Goal: Task Accomplishment & Management: Use online tool/utility

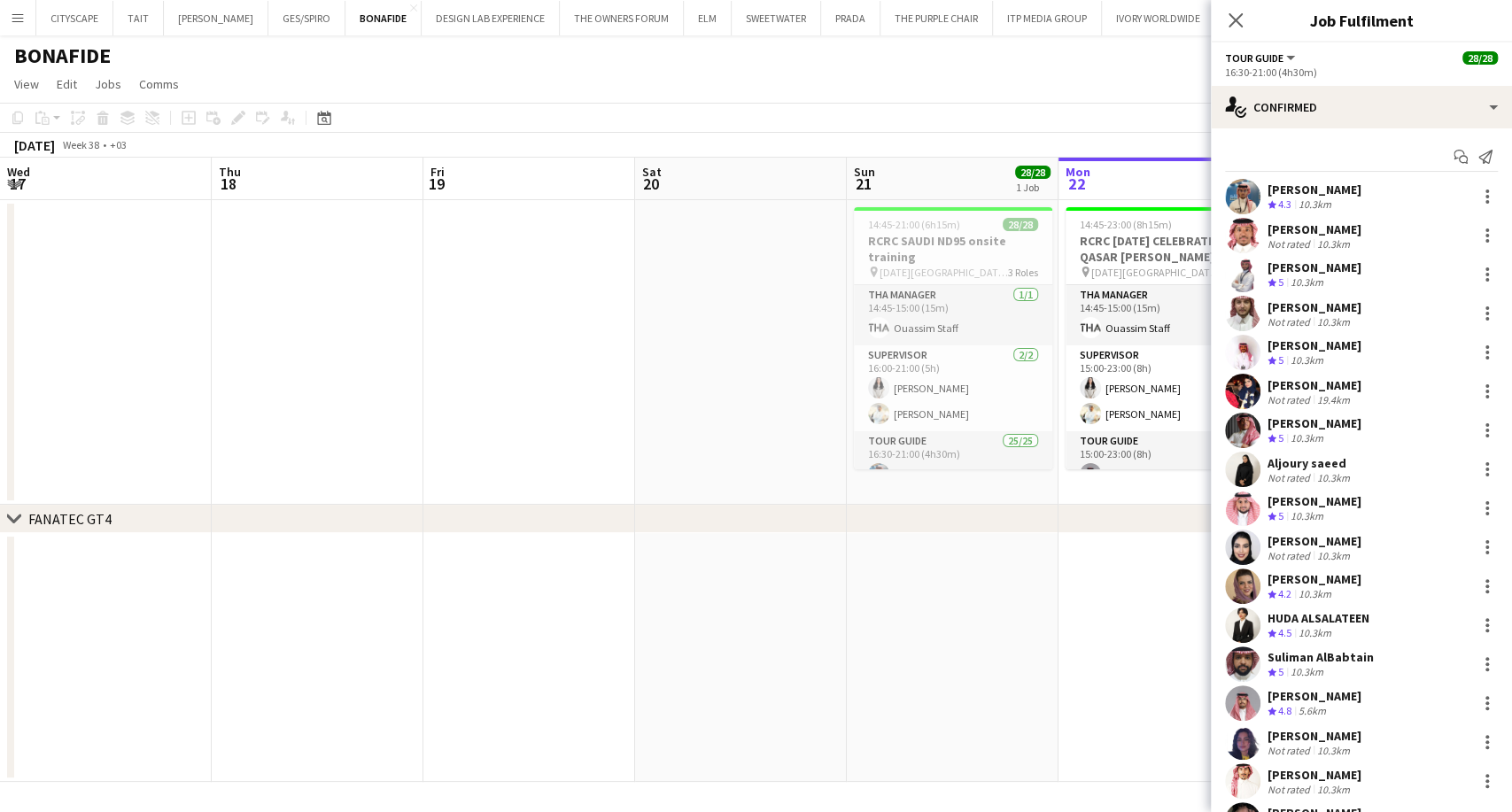
scroll to position [388, 0]
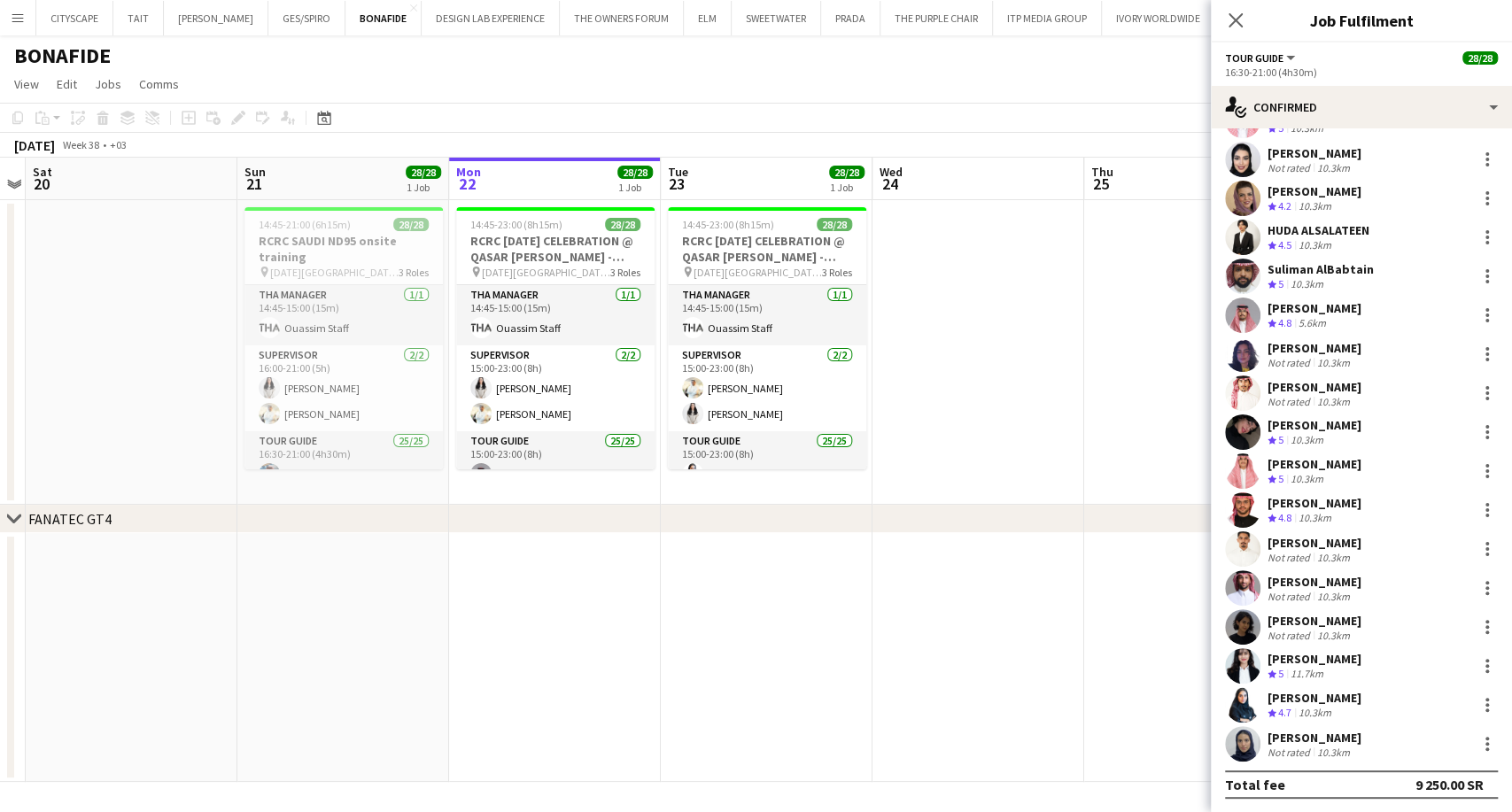
click at [14, 17] on app-icon "Menu" at bounding box center [17, 17] width 14 height 14
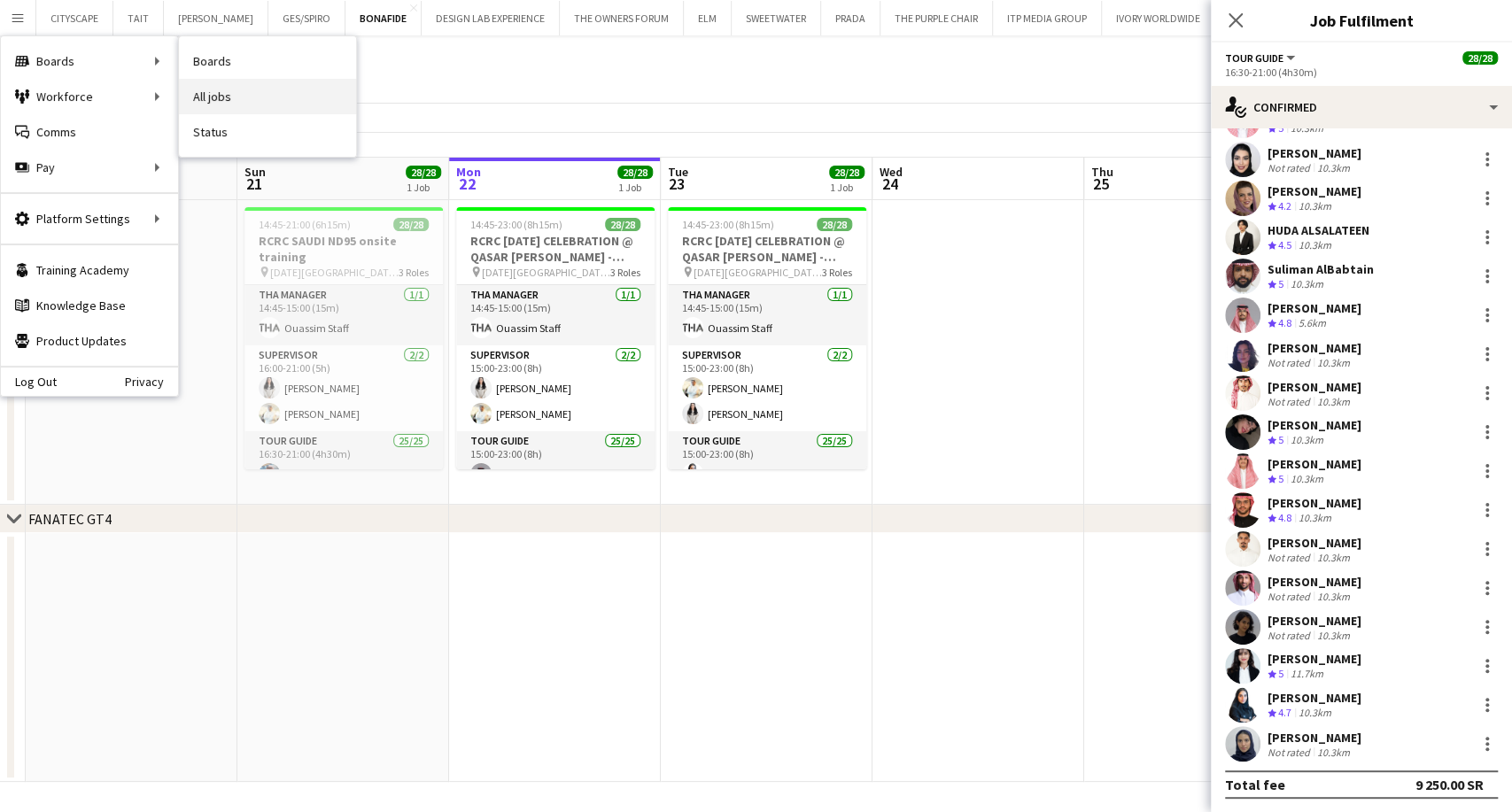
click at [229, 100] on link "All jobs" at bounding box center [268, 96] width 177 height 35
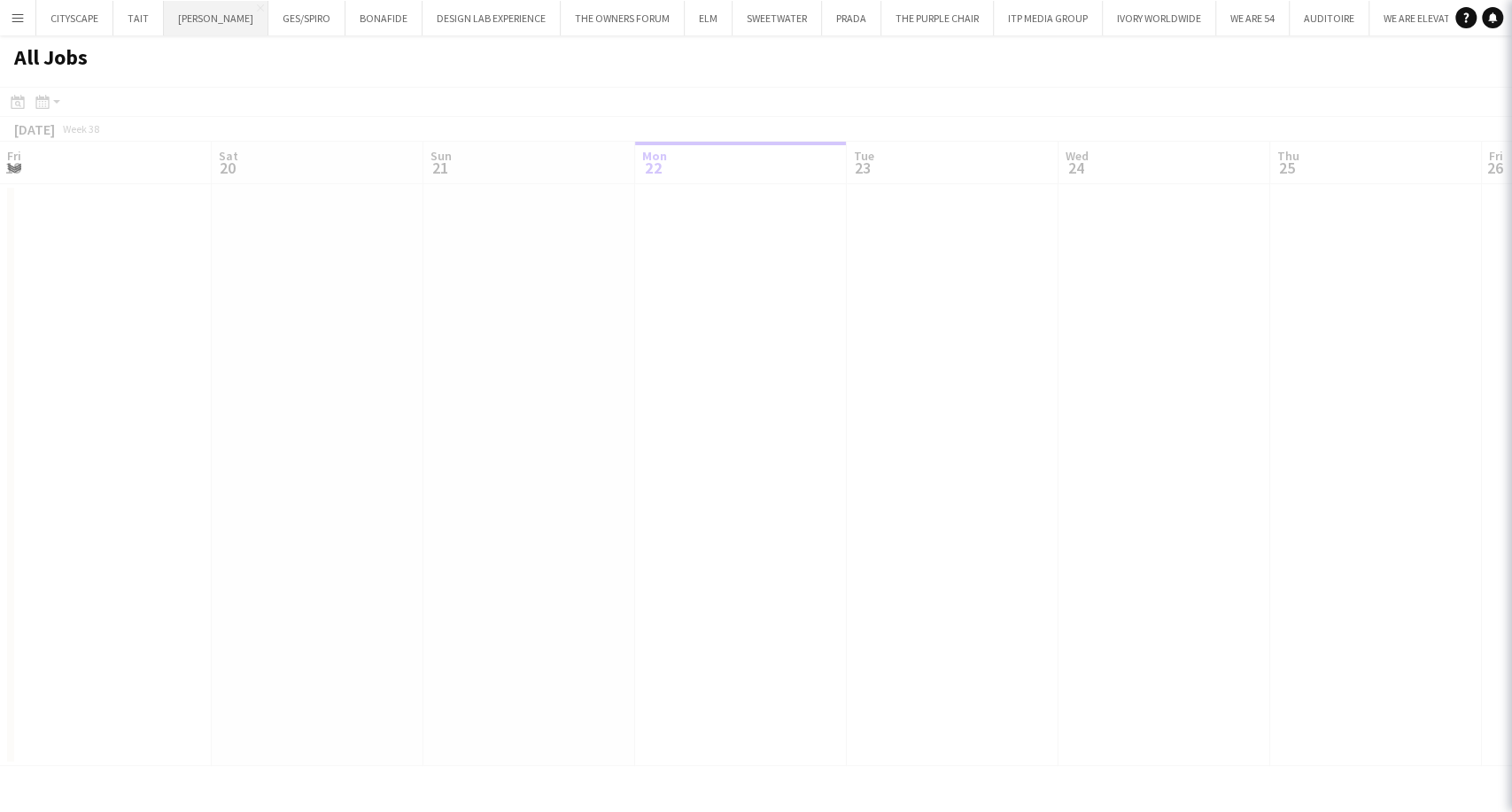
scroll to position [0, 423]
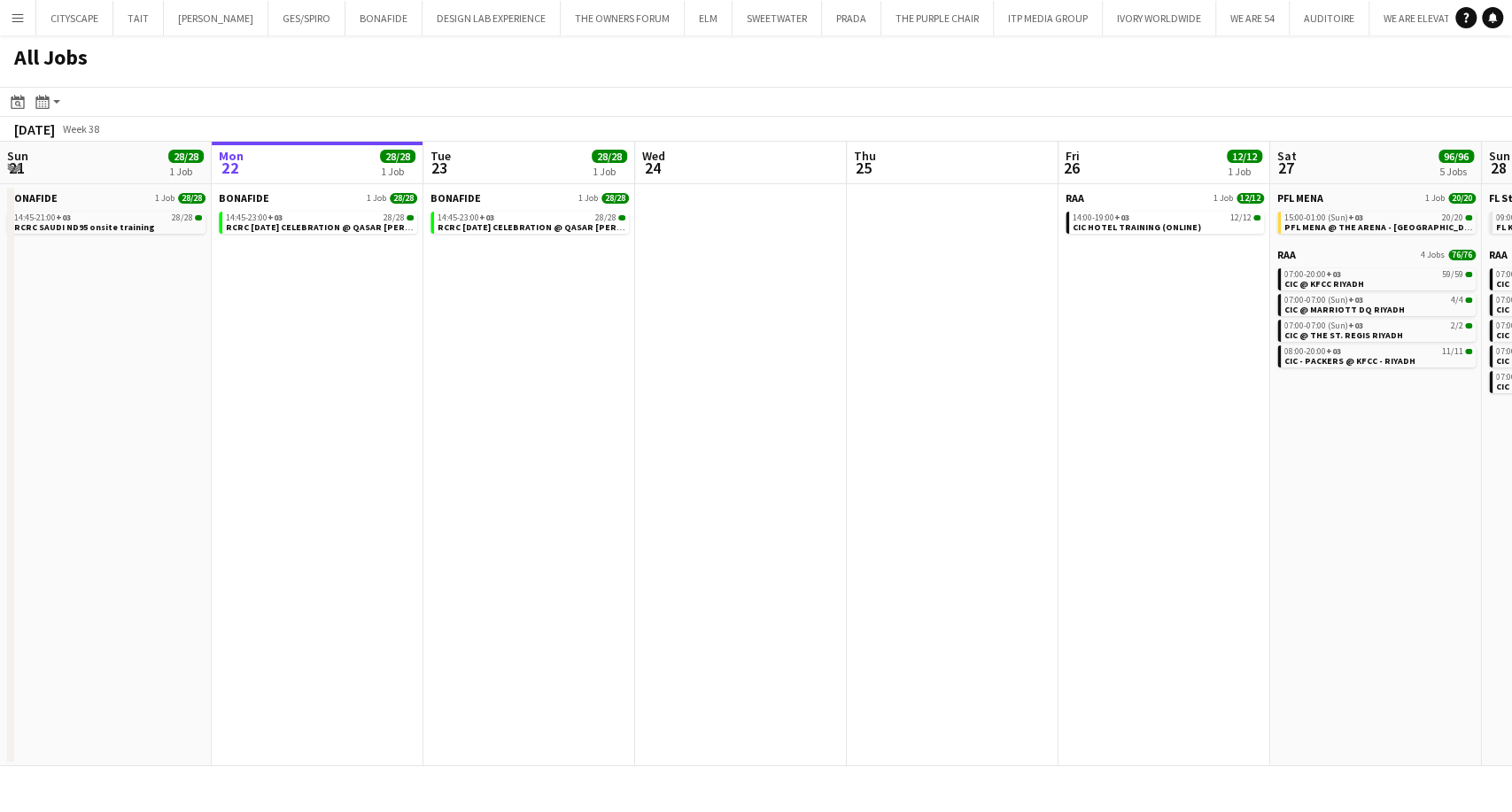
click at [20, 13] on app-icon "Menu" at bounding box center [17, 17] width 14 height 14
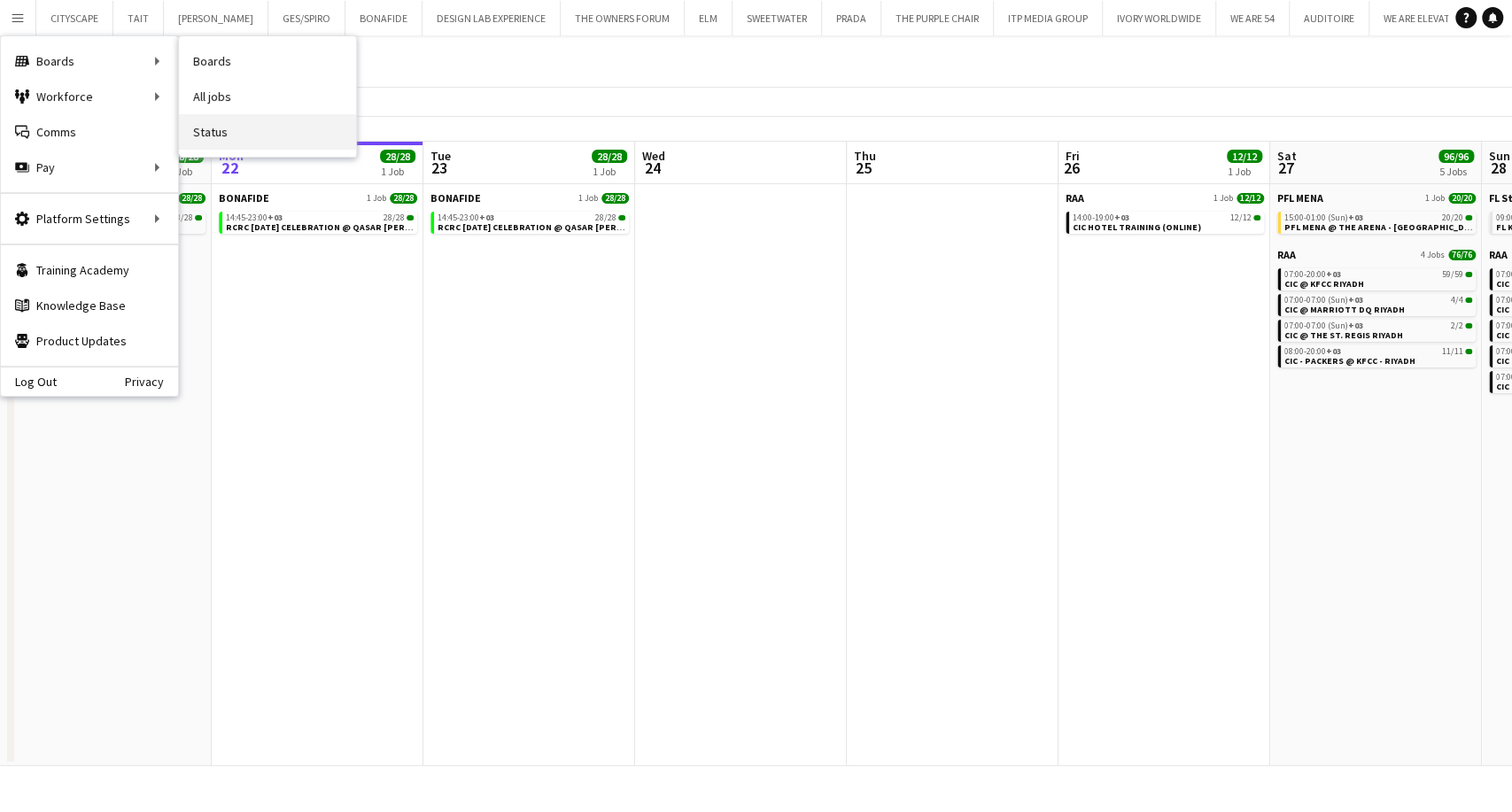
click at [246, 120] on link "Status" at bounding box center [268, 131] width 177 height 35
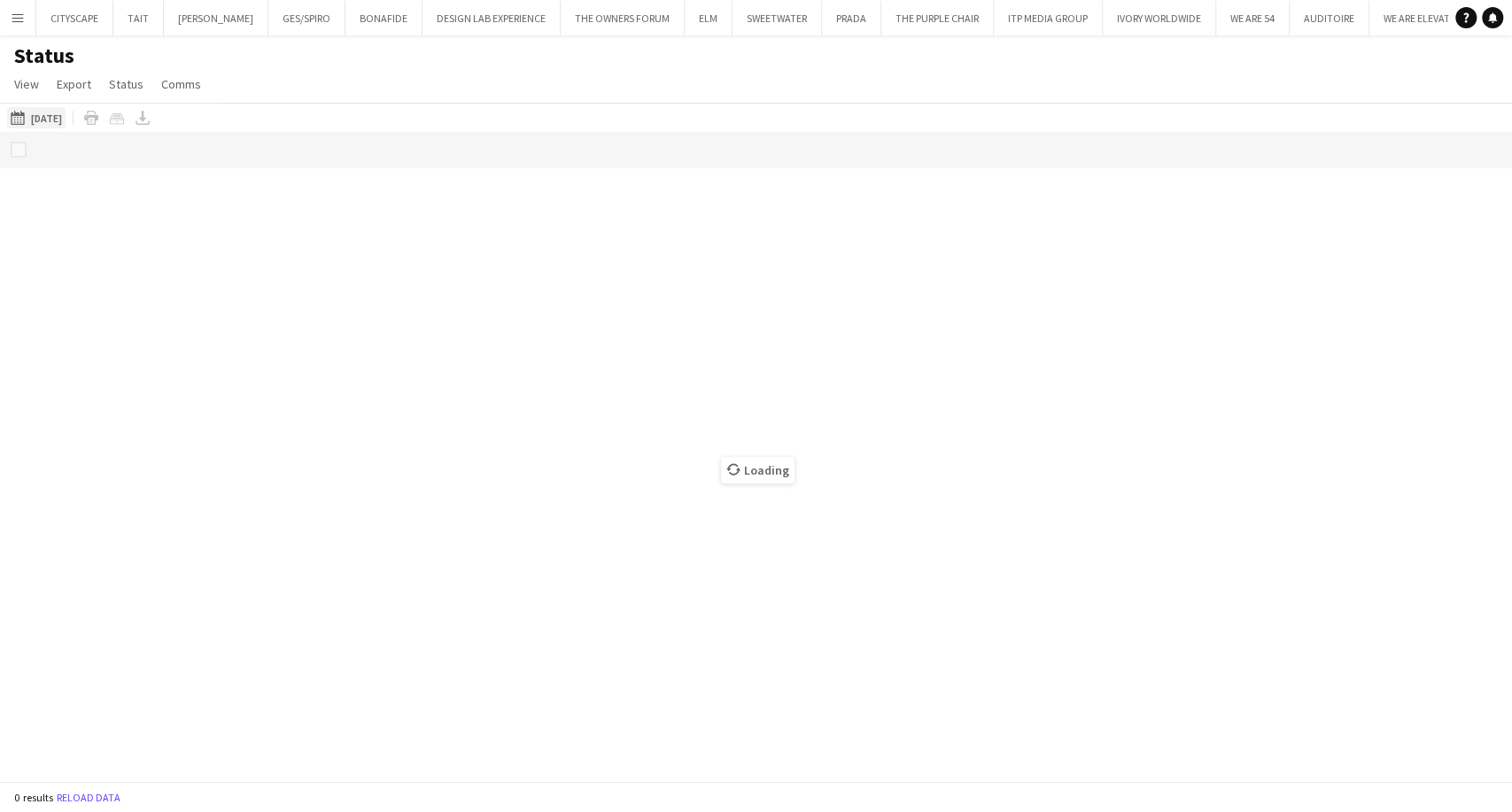
click at [52, 117] on button "[DATE] to [DATE] [DATE]" at bounding box center [36, 118] width 59 height 21
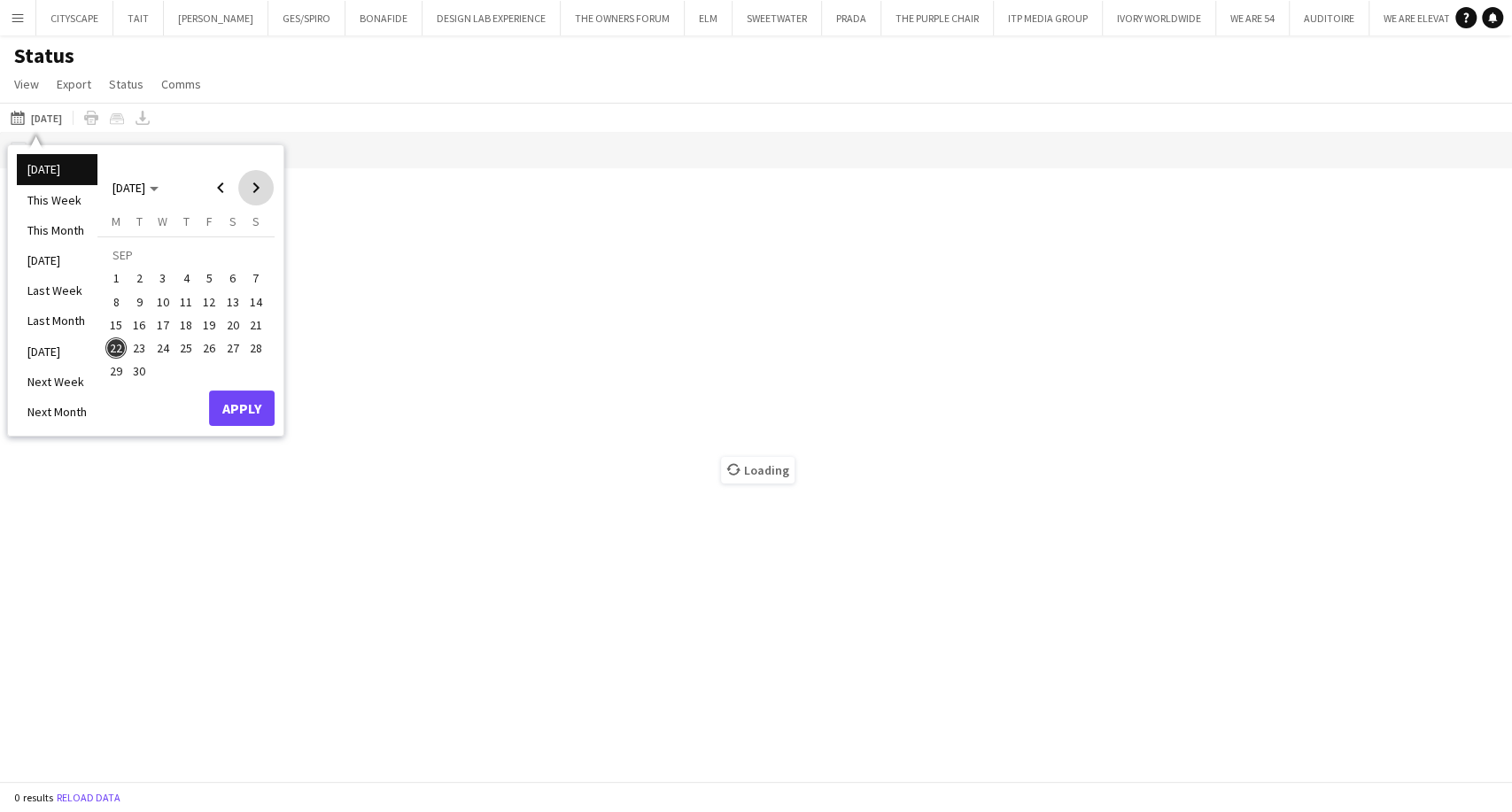
click at [246, 193] on span "Next month" at bounding box center [255, 187] width 35 height 35
click at [183, 286] on span "2" at bounding box center [186, 278] width 21 height 21
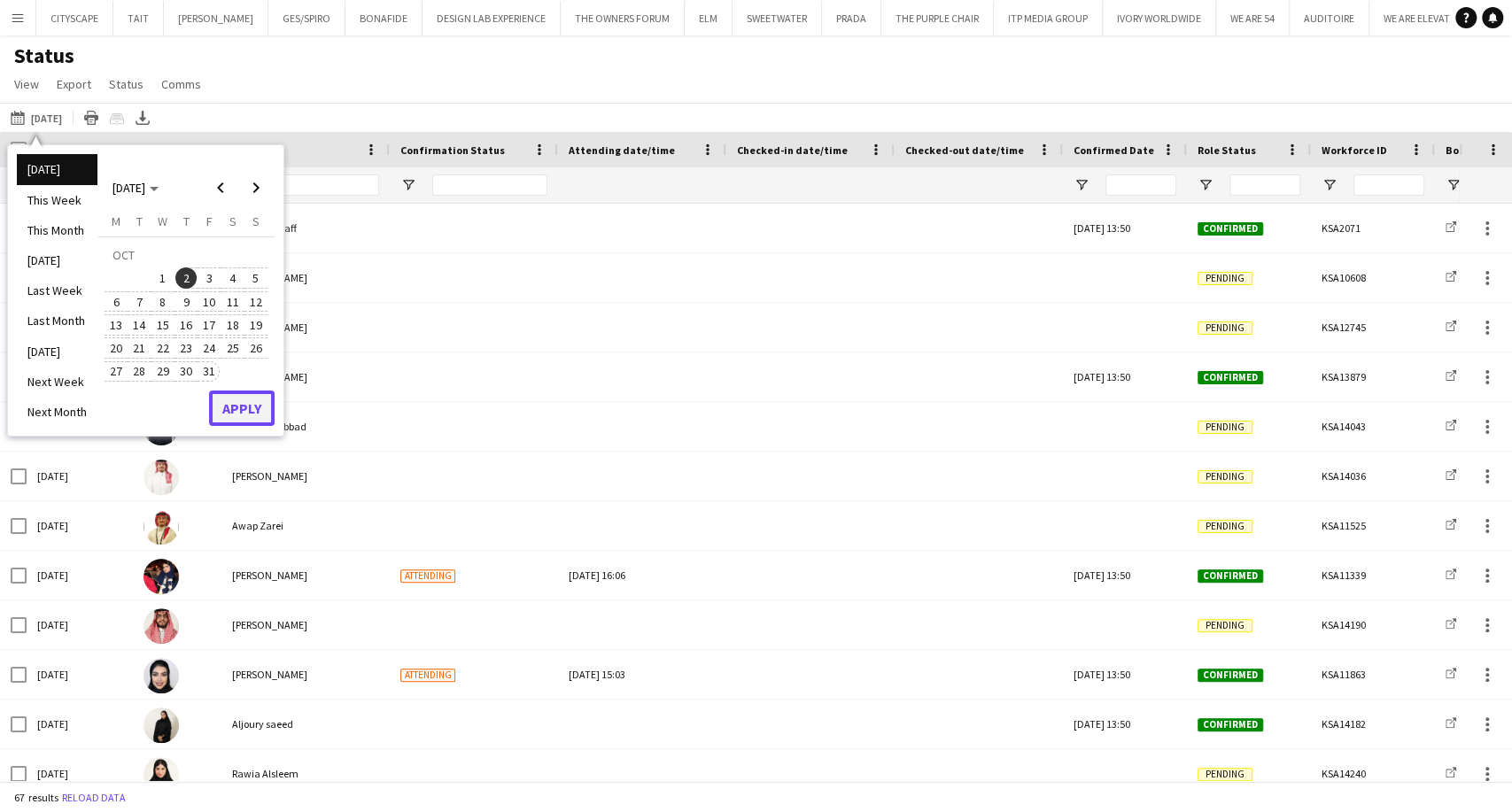
click at [246, 419] on button "Apply" at bounding box center [241, 408] width 65 height 35
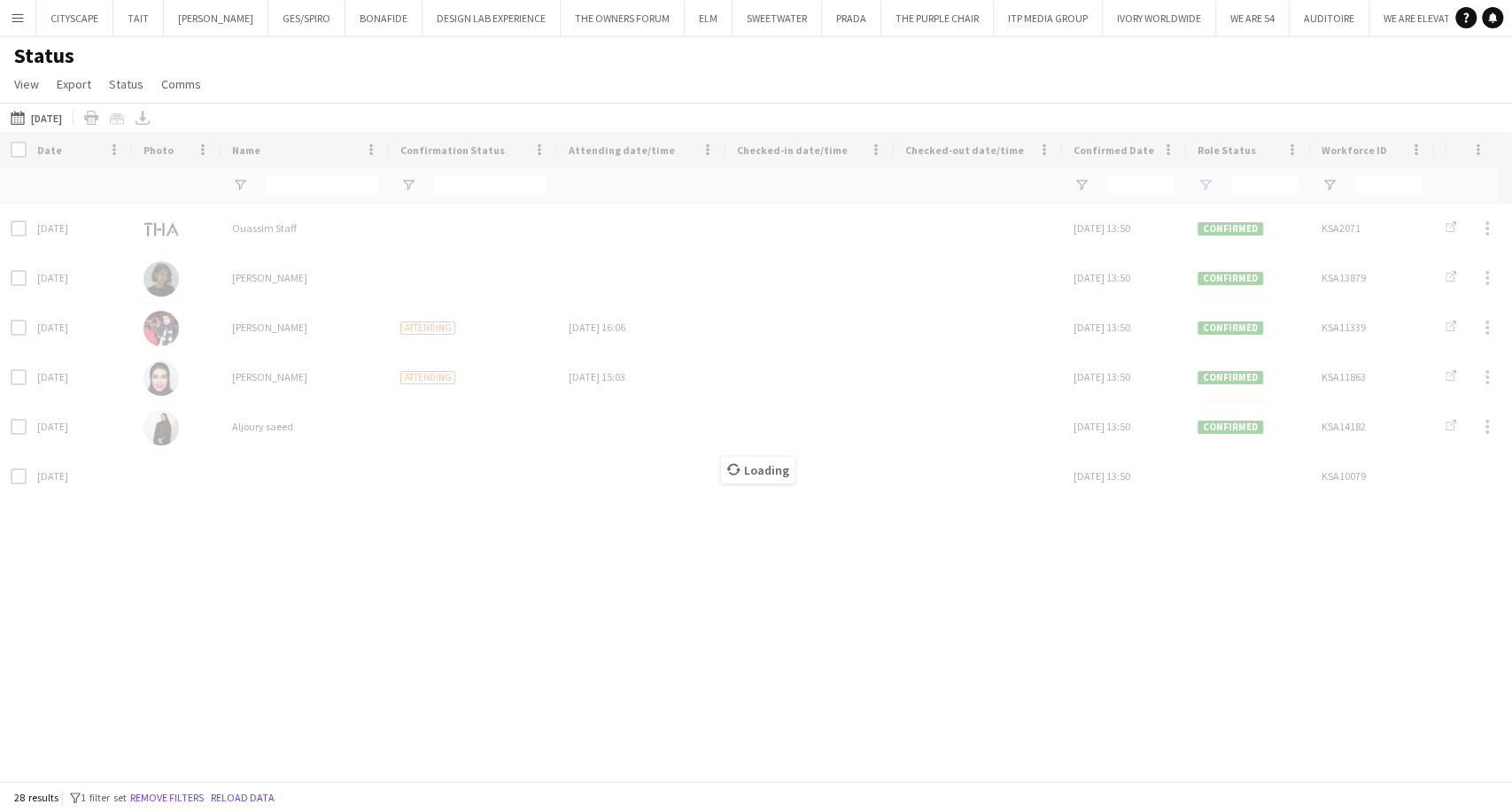
type input "**********"
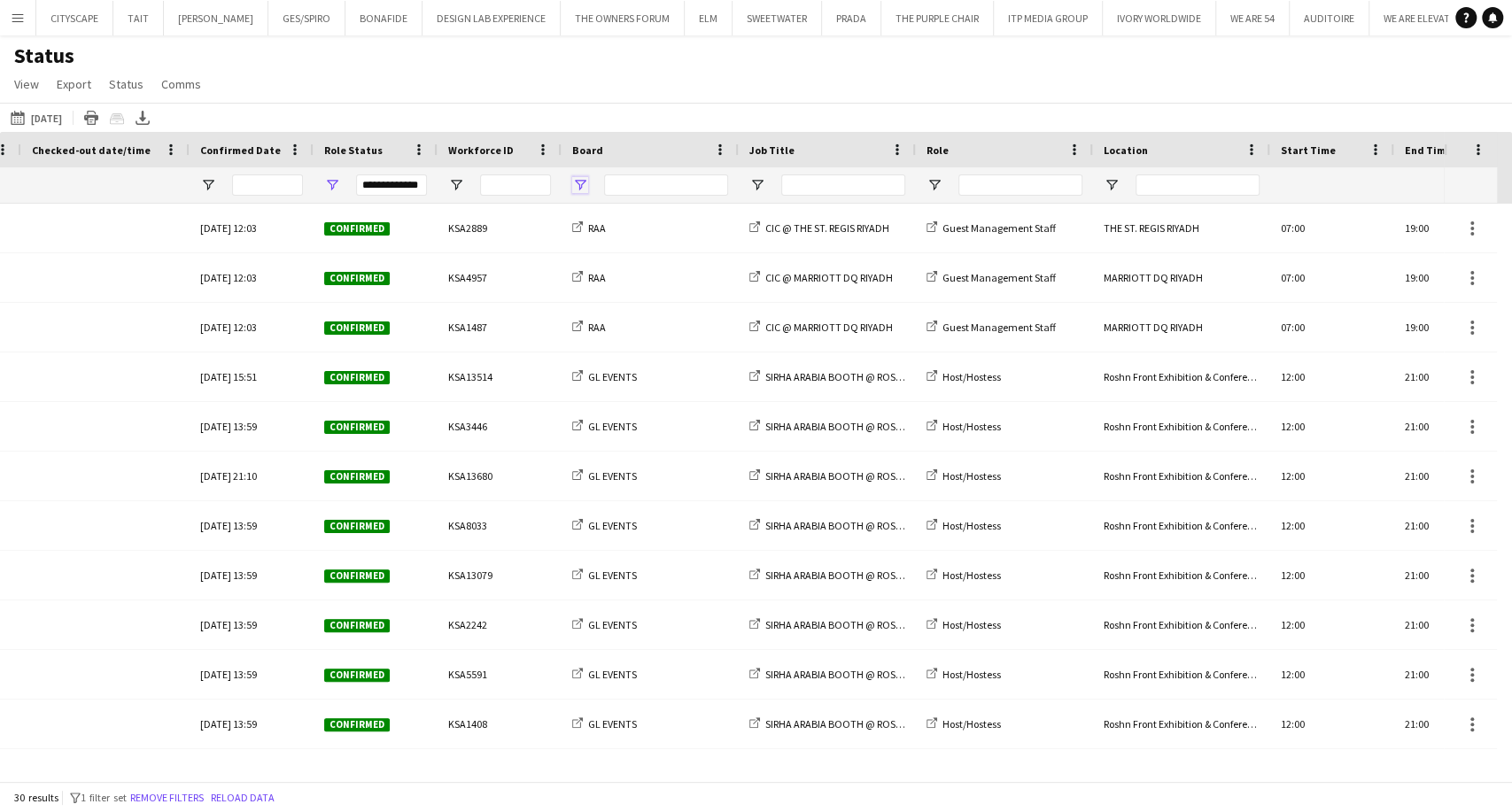
click at [582, 185] on span "Open Filter Menu" at bounding box center [580, 185] width 16 height 16
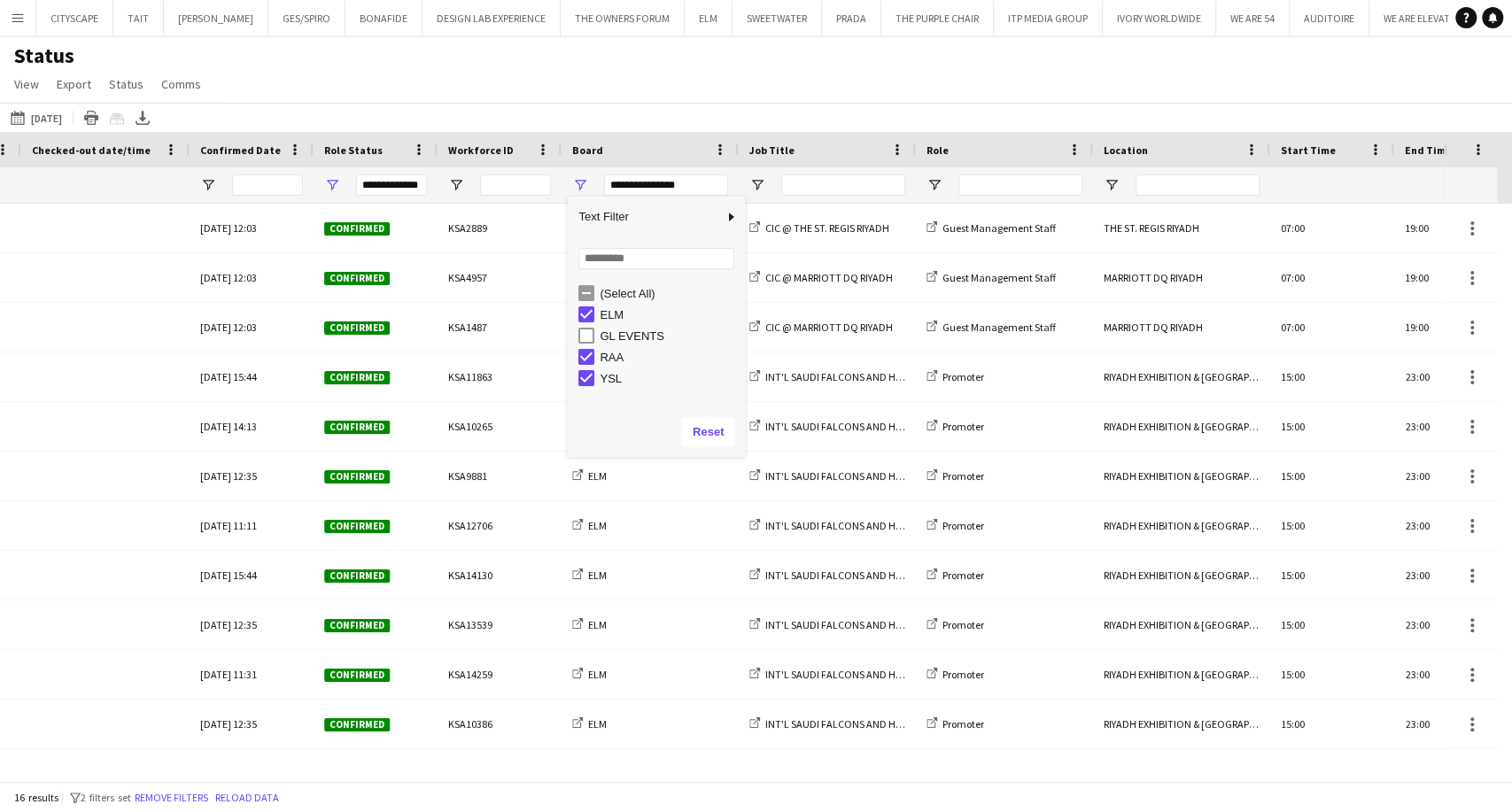
click at [587, 349] on div "RAA" at bounding box center [661, 357] width 166 height 21
type input "*******"
click at [608, 76] on div "Status View Views Default view New view Update view Delete view Edit name Custo…" at bounding box center [756, 72] width 1512 height 60
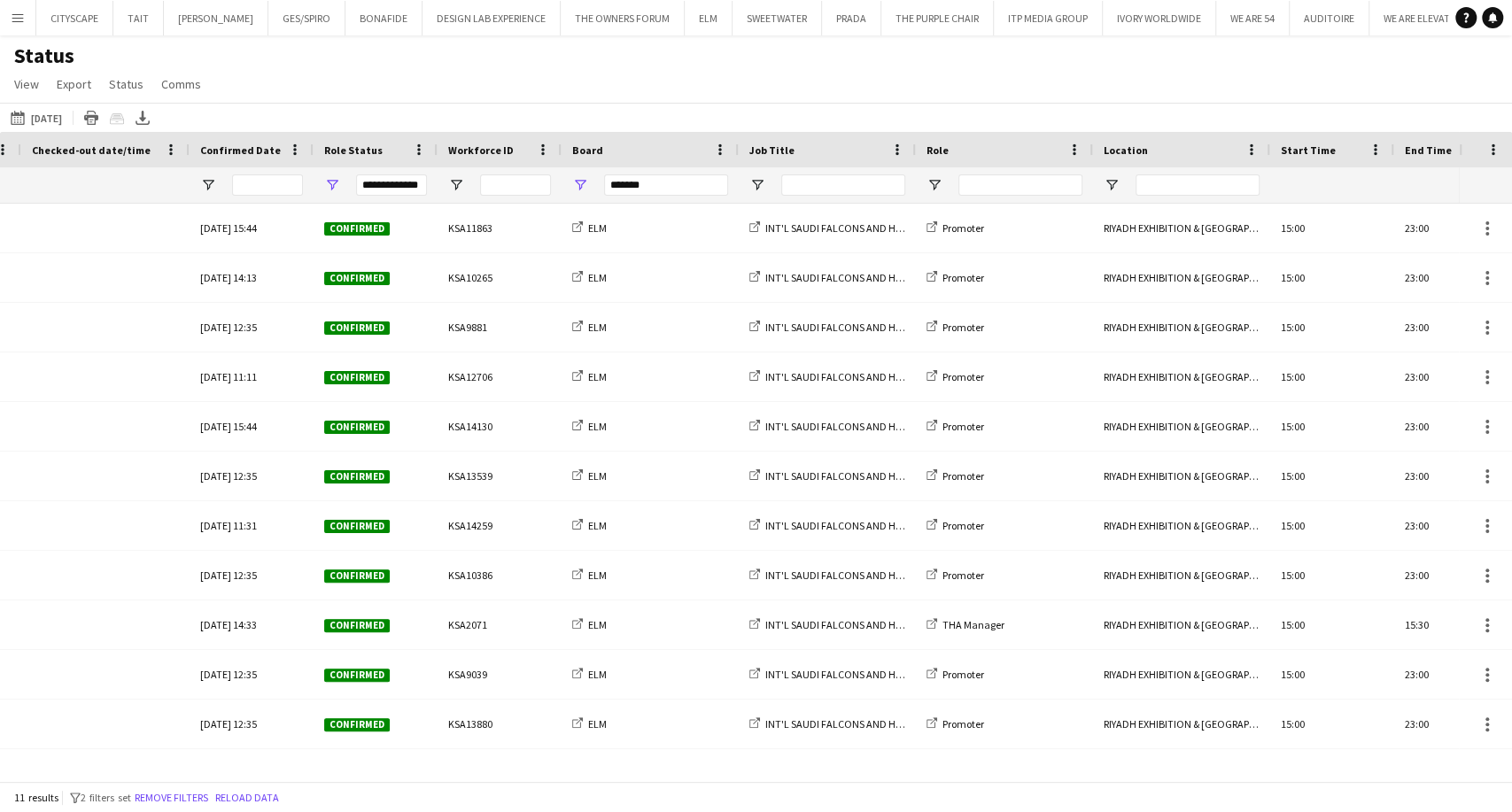
scroll to position [0, 562]
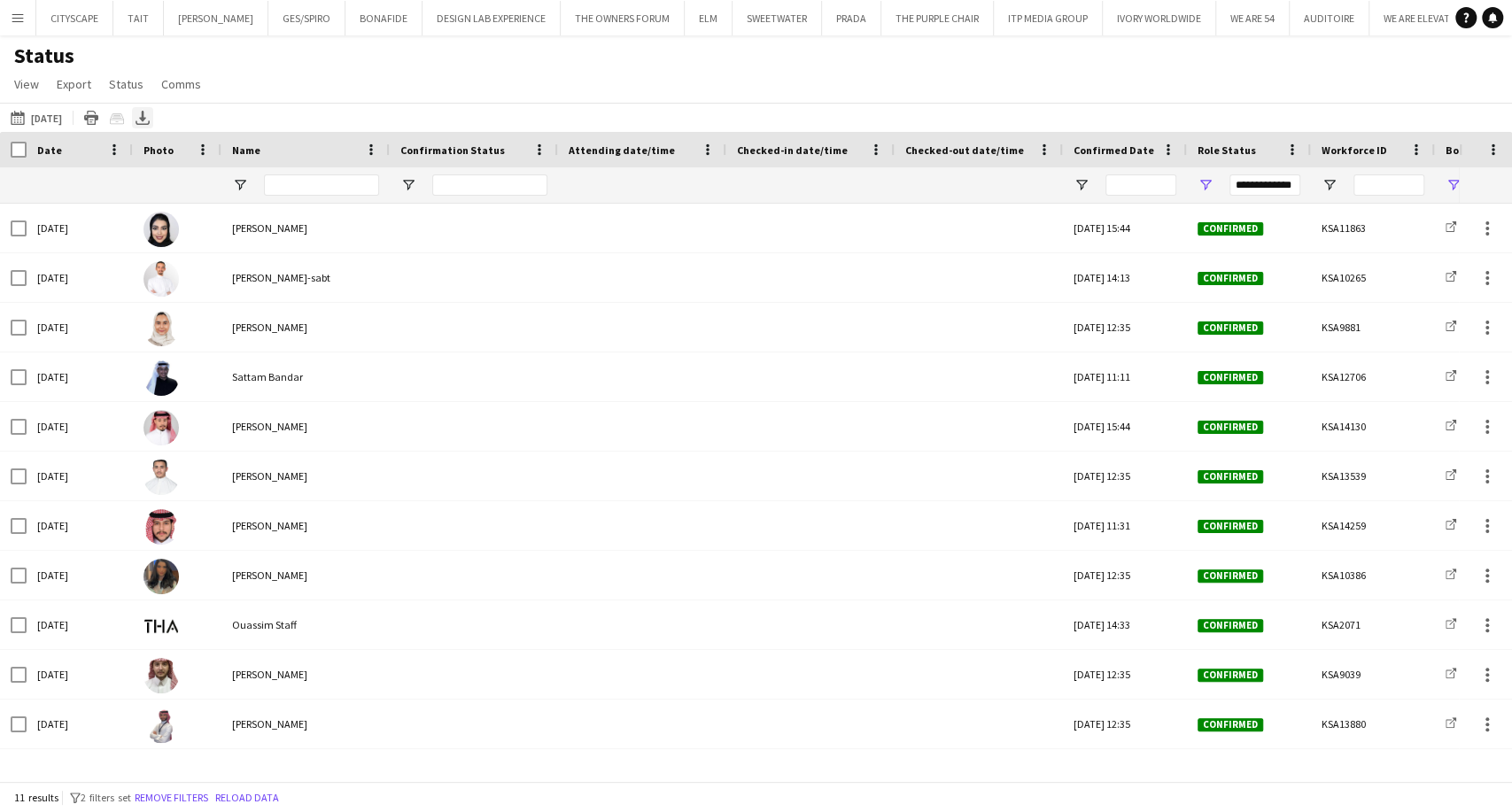
click at [150, 118] on icon "Export XLSX" at bounding box center [142, 118] width 14 height 14
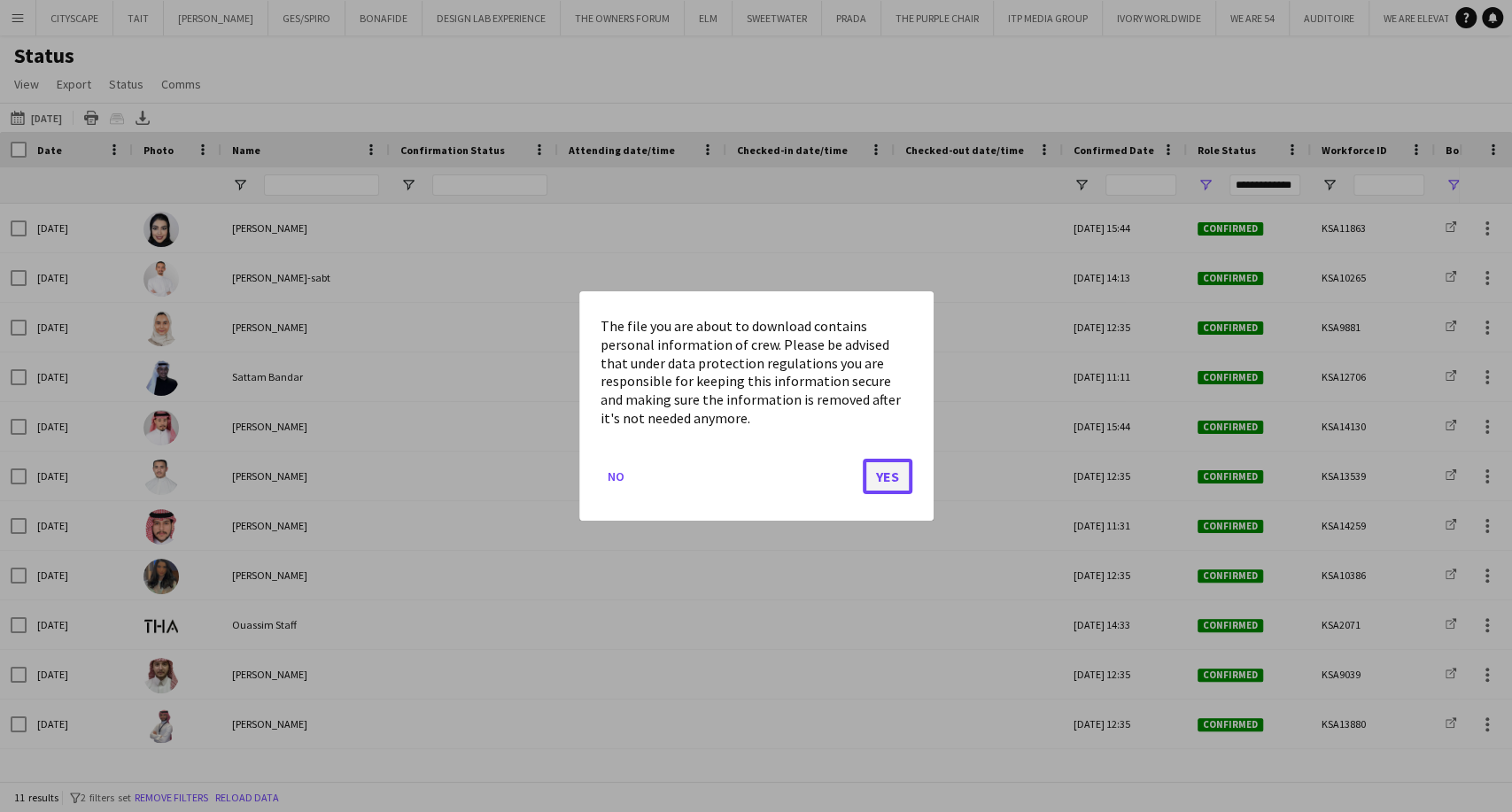
click at [887, 475] on button "Yes" at bounding box center [887, 475] width 49 height 35
